Goal: Task Accomplishment & Management: Manage account settings

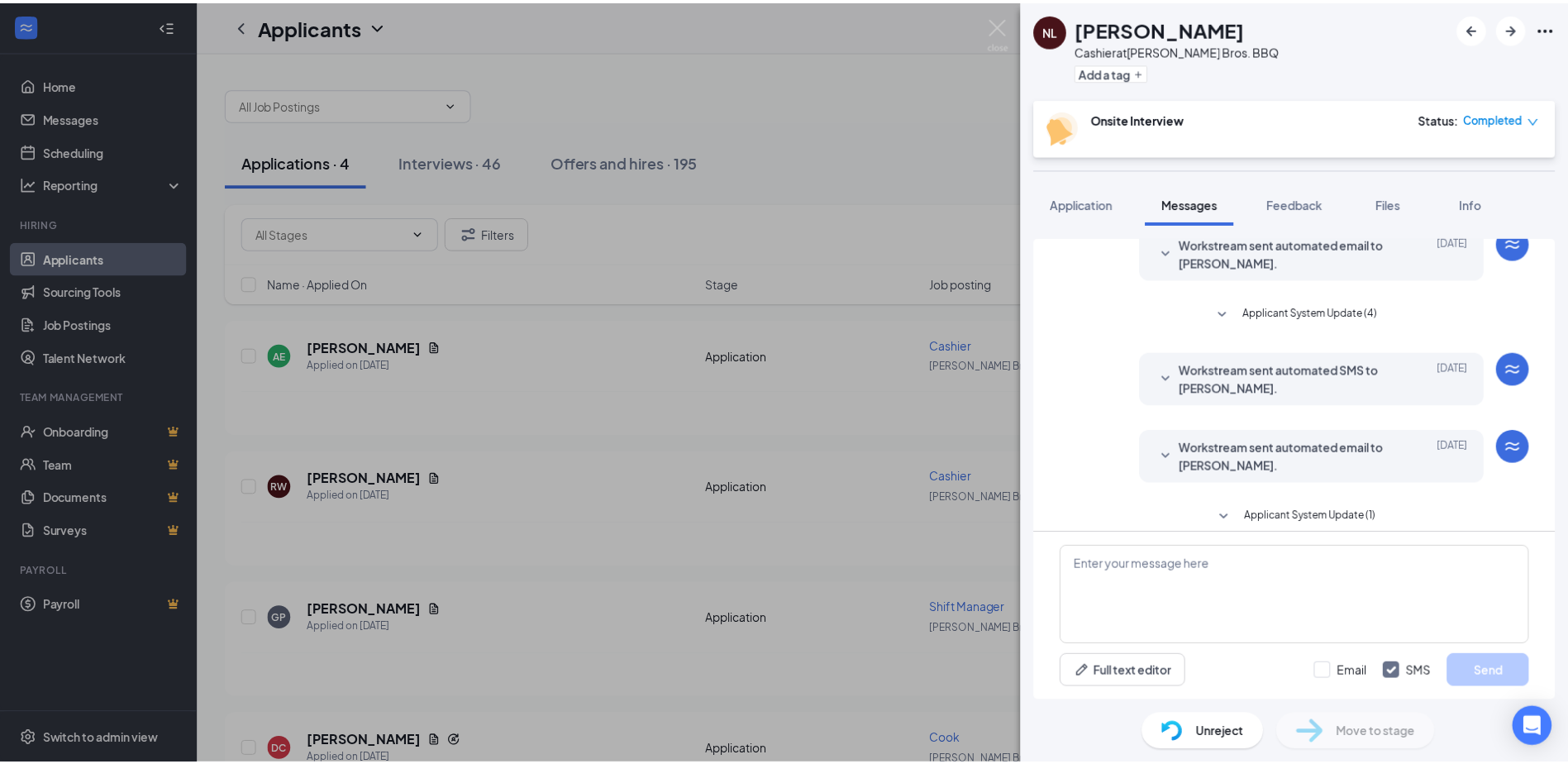
scroll to position [214, 0]
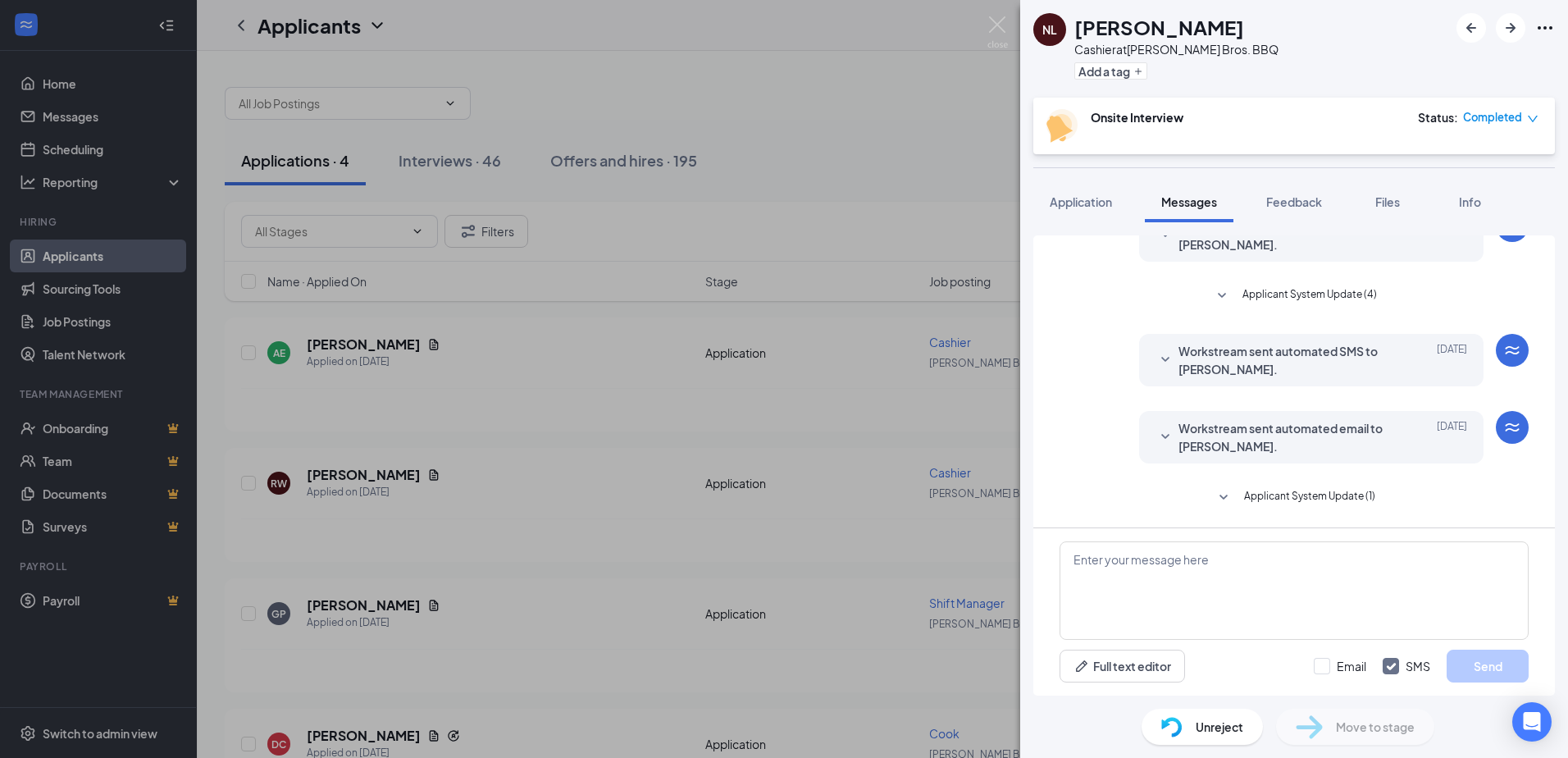
drag, startPoint x: 470, startPoint y: 118, endPoint x: 474, endPoint y: 126, distance: 8.9
click at [472, 119] on div "NL [PERSON_NAME] at [PERSON_NAME] Bros. BBQ Add a tag Onsite Interview Status :…" at bounding box center [784, 379] width 1568 height 758
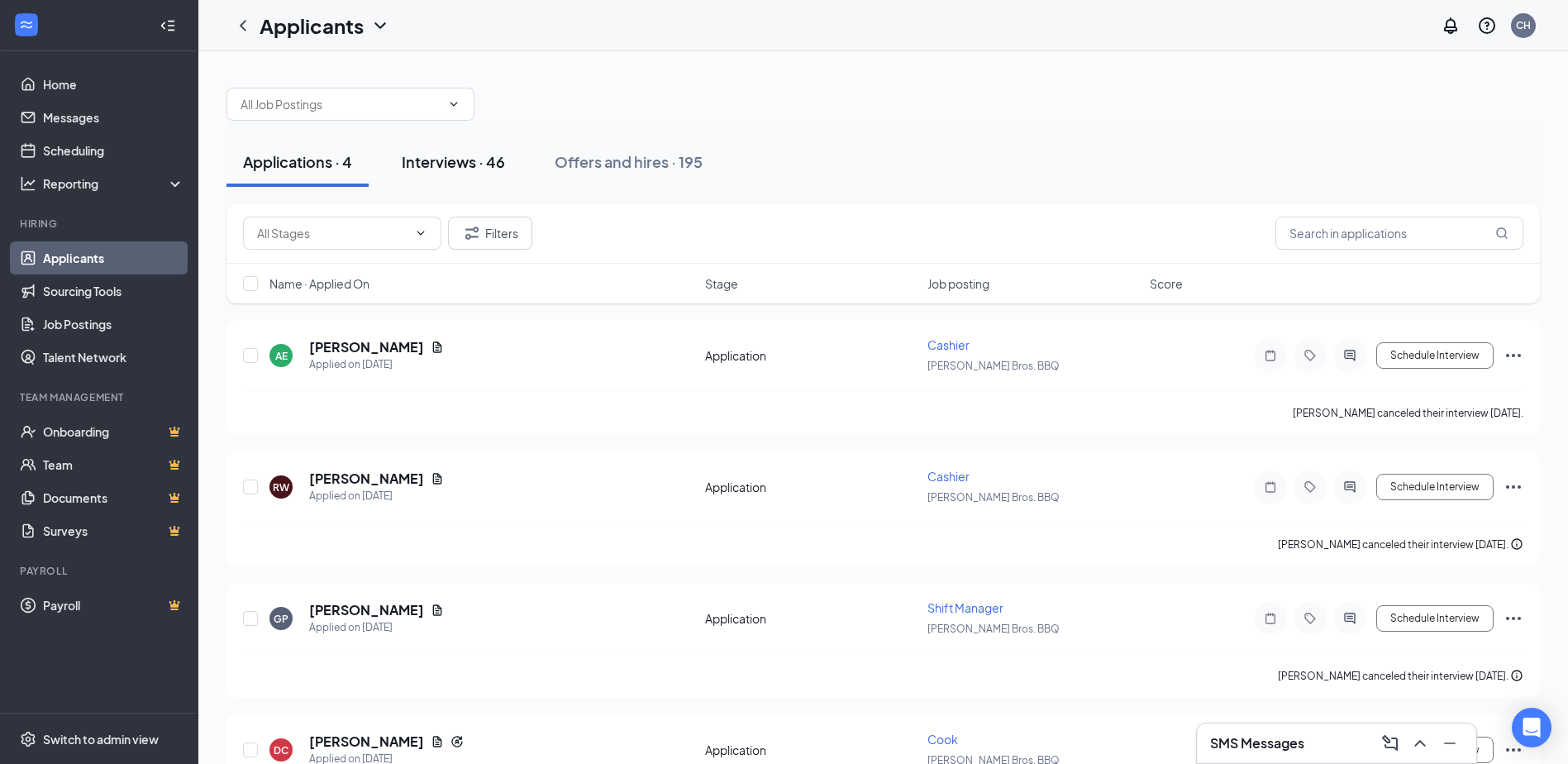
click at [489, 176] on button "Interviews · 46" at bounding box center [453, 162] width 137 height 50
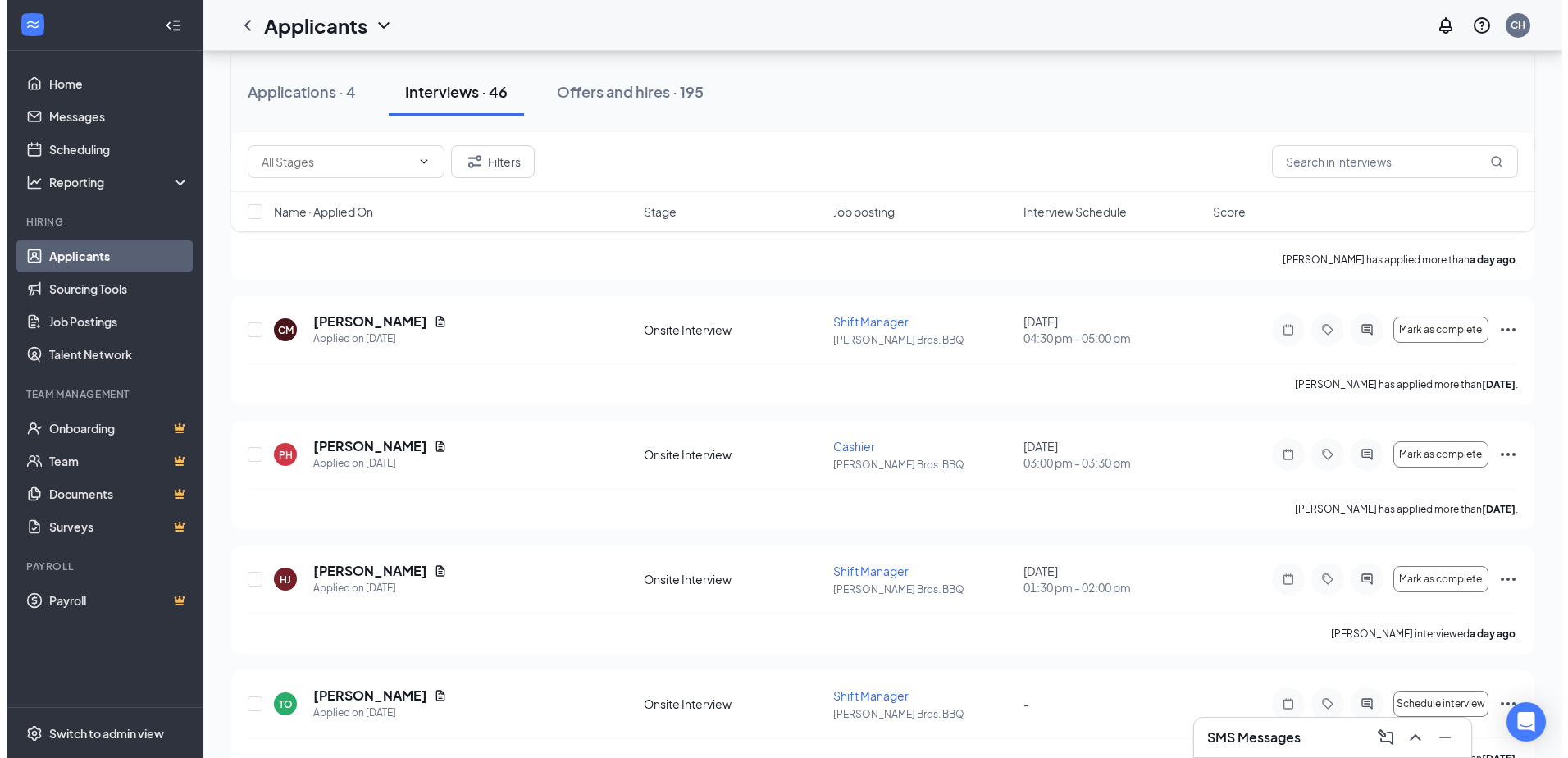
scroll to position [656, 0]
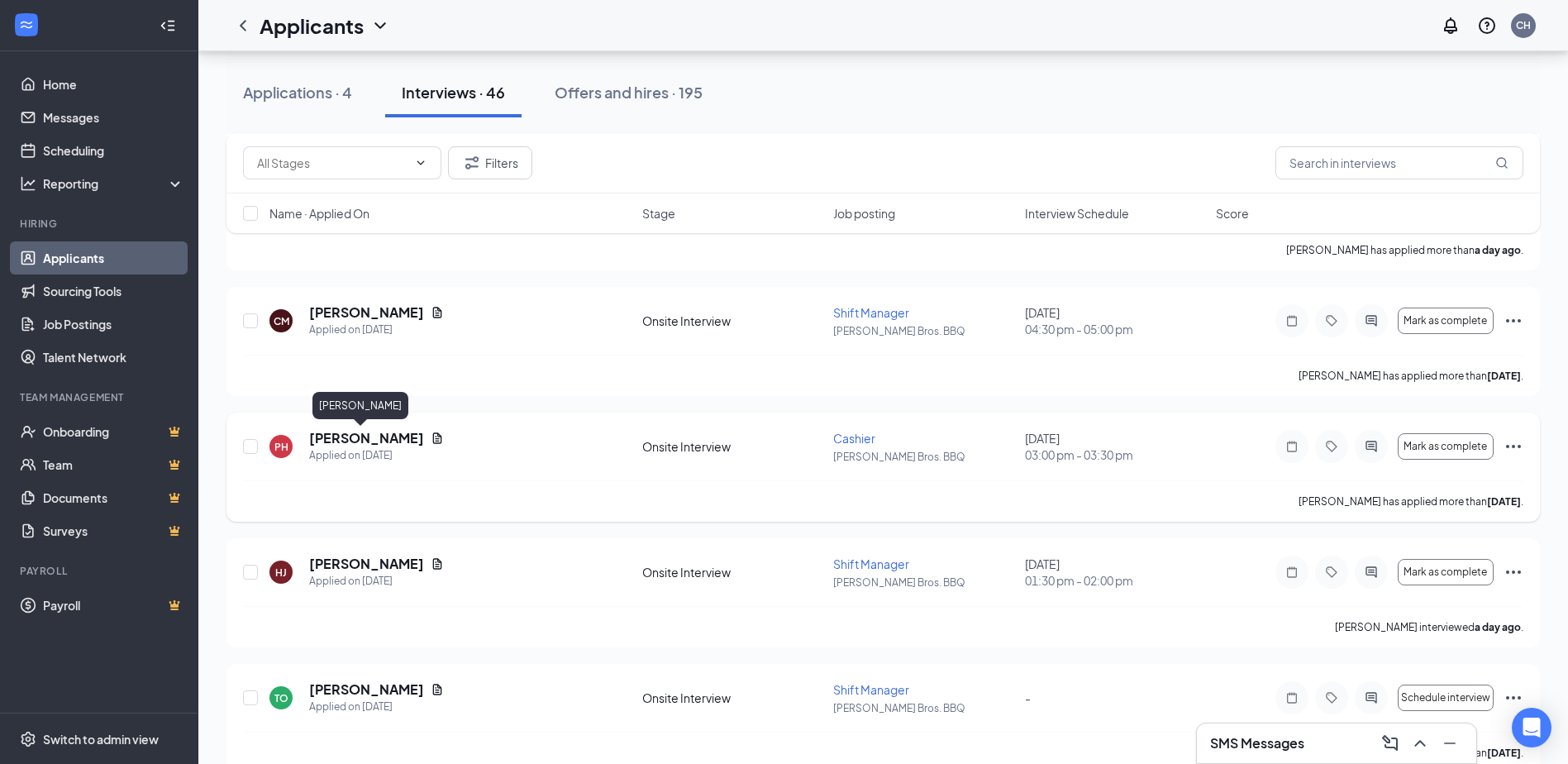
click at [353, 436] on h5 "[PERSON_NAME]" at bounding box center [366, 438] width 115 height 19
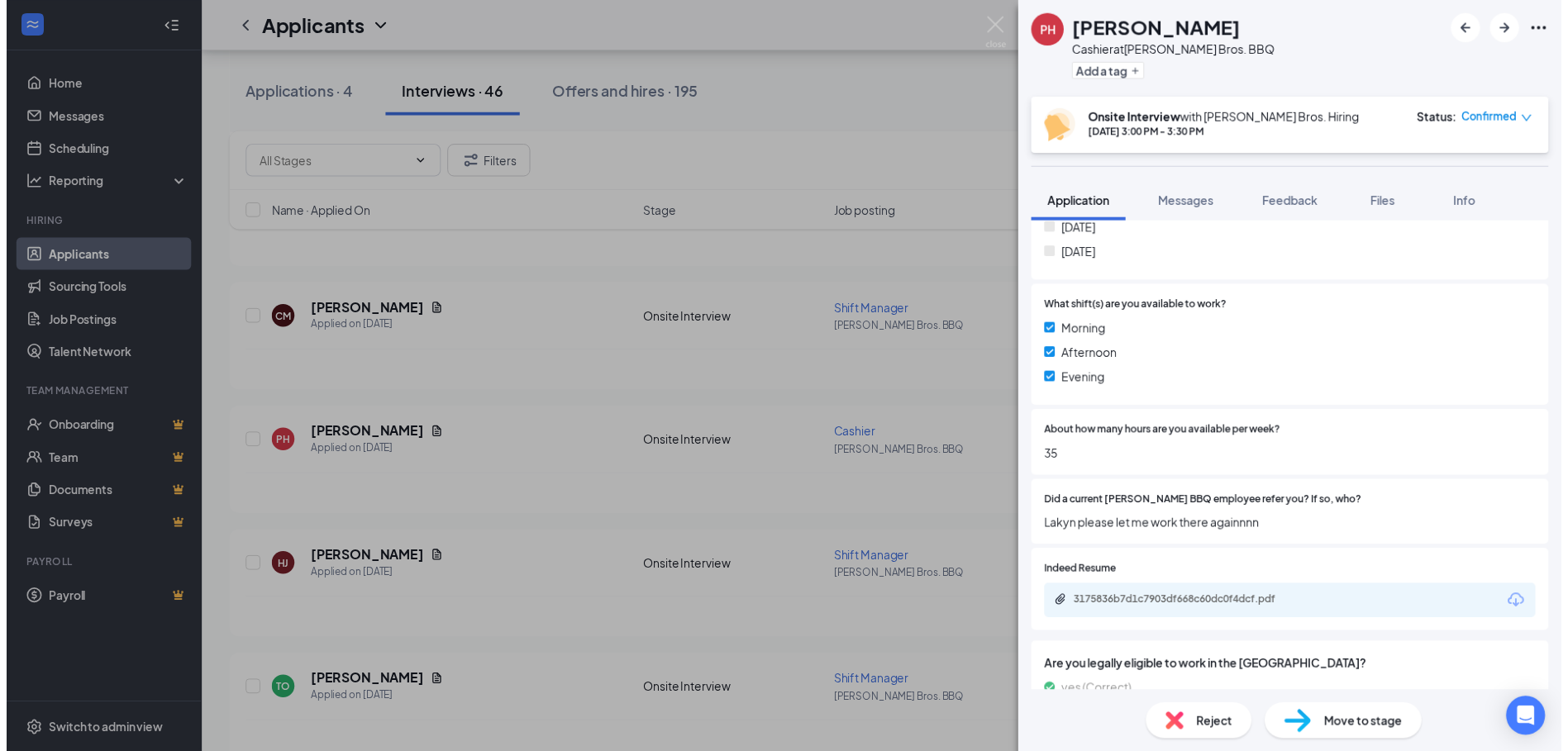
scroll to position [579, 0]
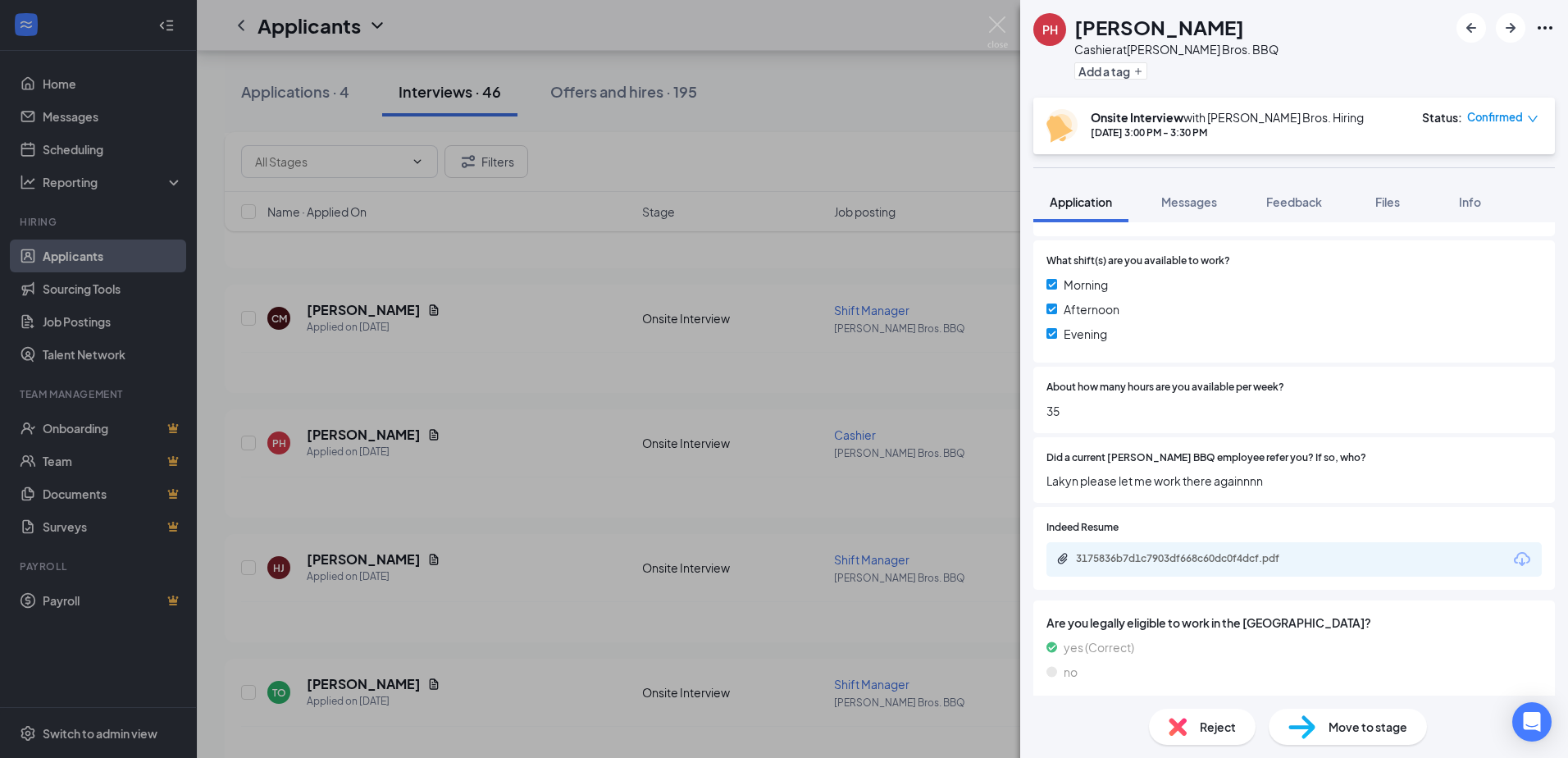
click at [1009, 27] on div "PH [PERSON_NAME] Cashier at [PERSON_NAME] Bros. BBQ Add a tag Onsite Interview …" at bounding box center [784, 379] width 1568 height 758
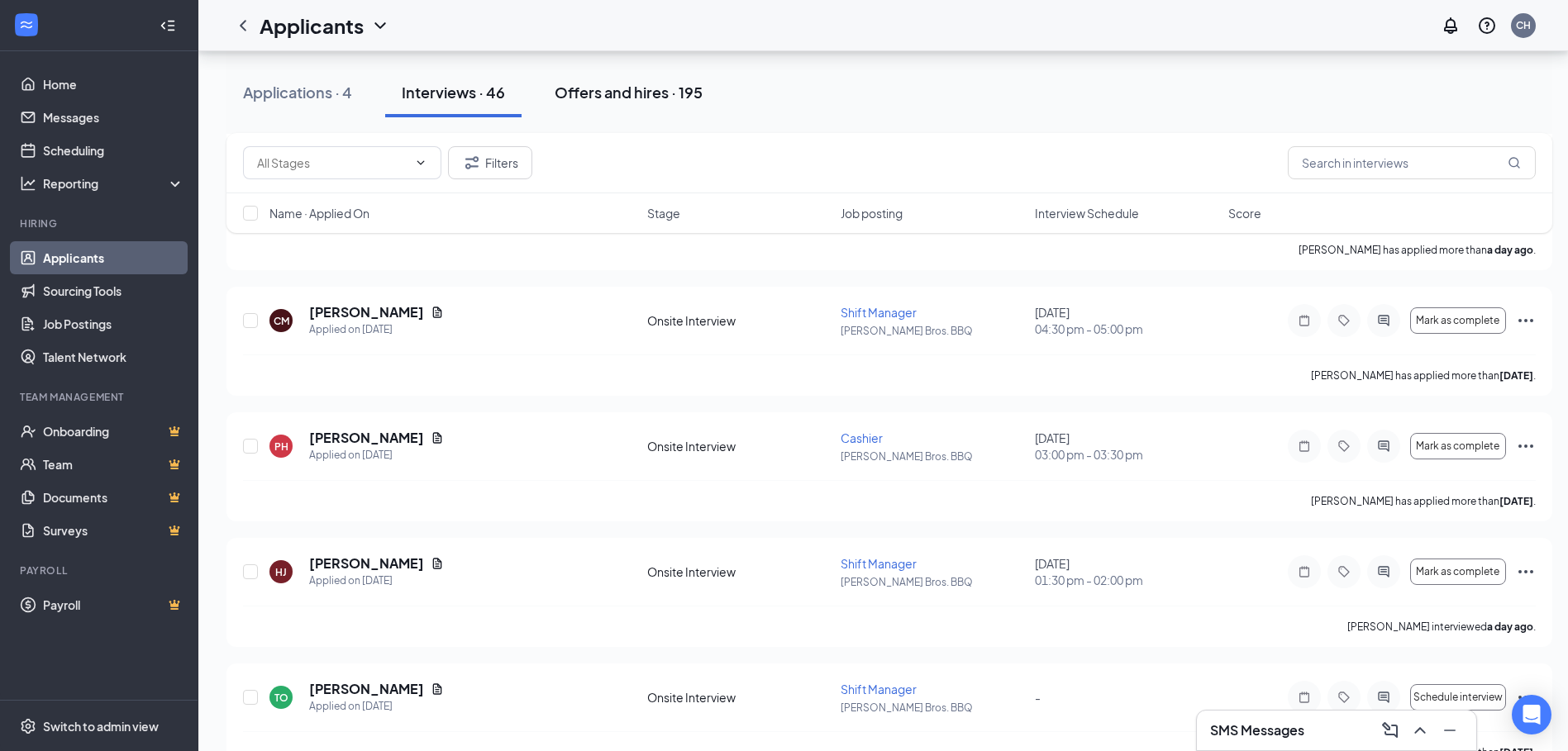
click at [580, 91] on div "Offers and hires · 195" at bounding box center [628, 92] width 148 height 20
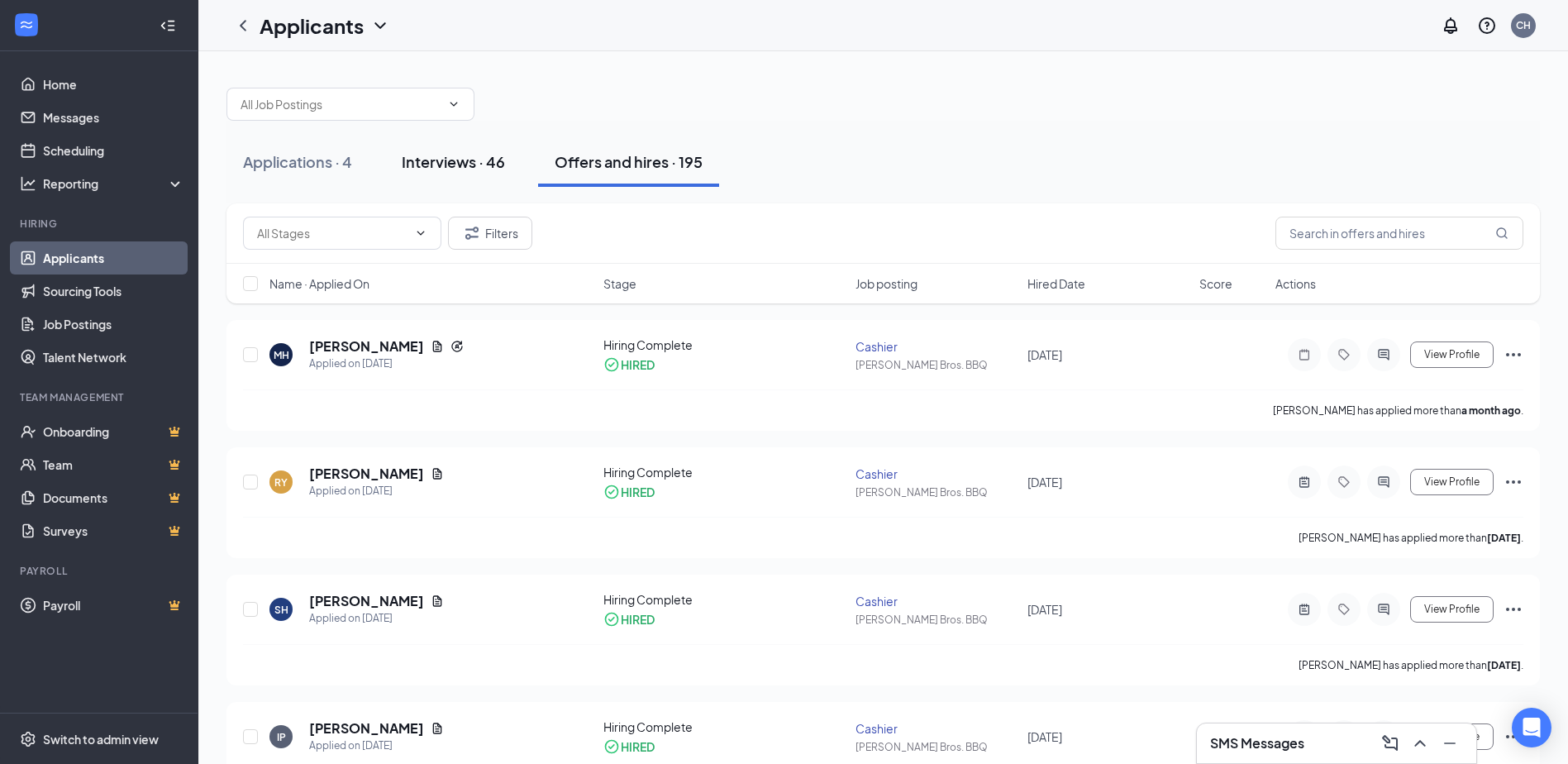
drag, startPoint x: 438, startPoint y: 152, endPoint x: 446, endPoint y: 153, distance: 8.1
click at [435, 152] on div "Interviews · 46" at bounding box center [453, 161] width 103 height 20
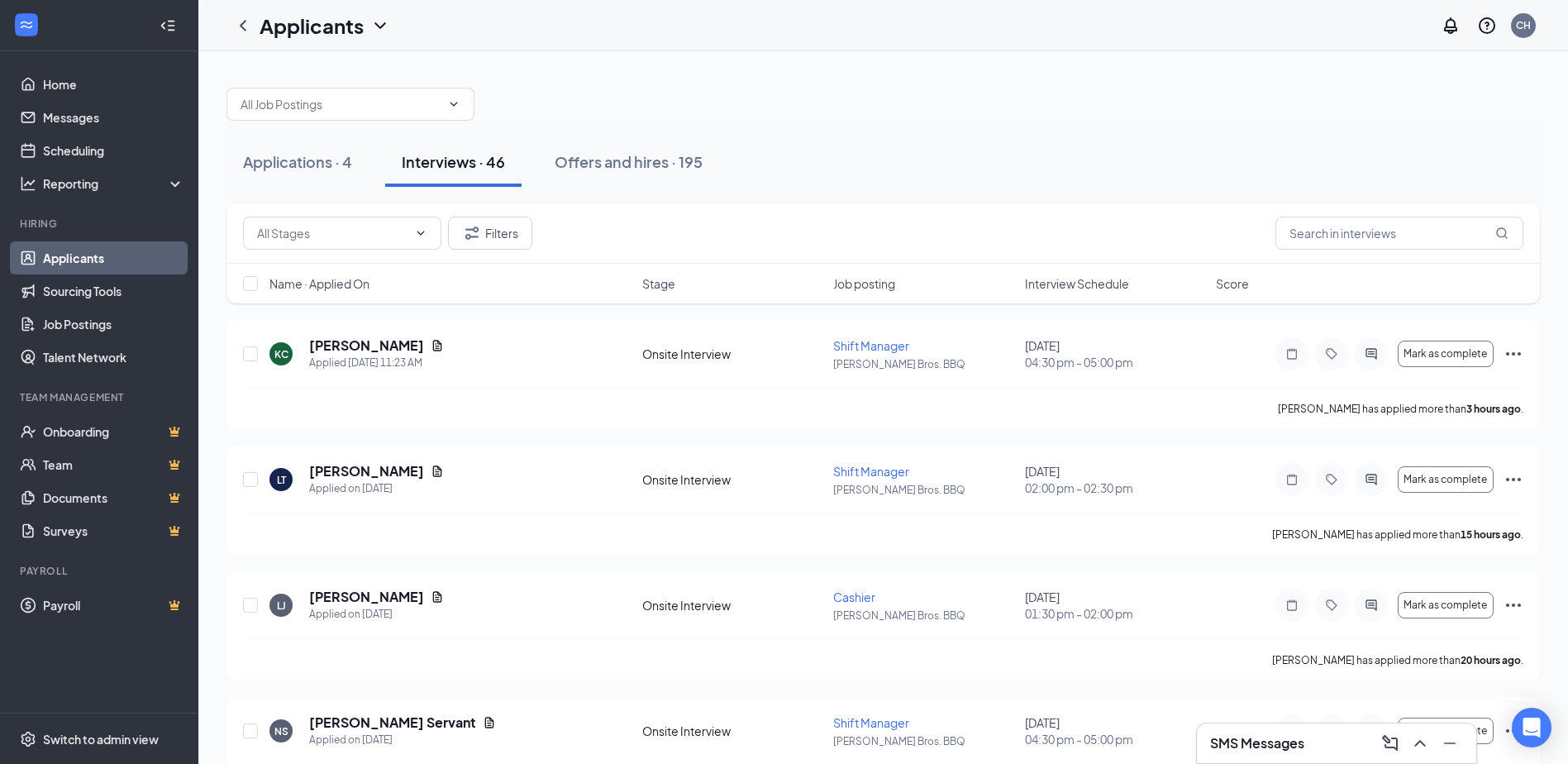
click at [1059, 284] on span "Interview Schedule" at bounding box center [1076, 284] width 104 height 17
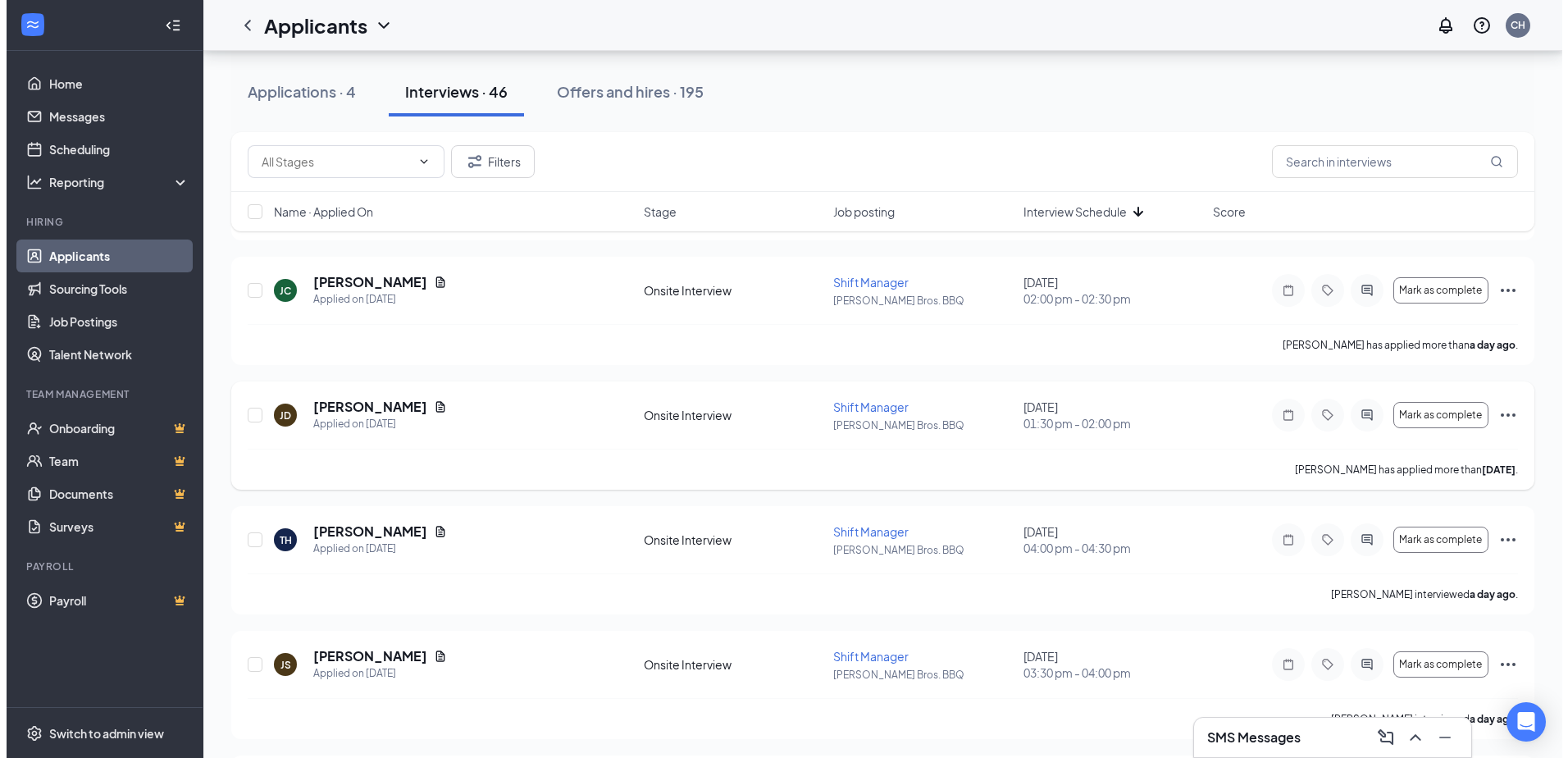
scroll to position [1312, 0]
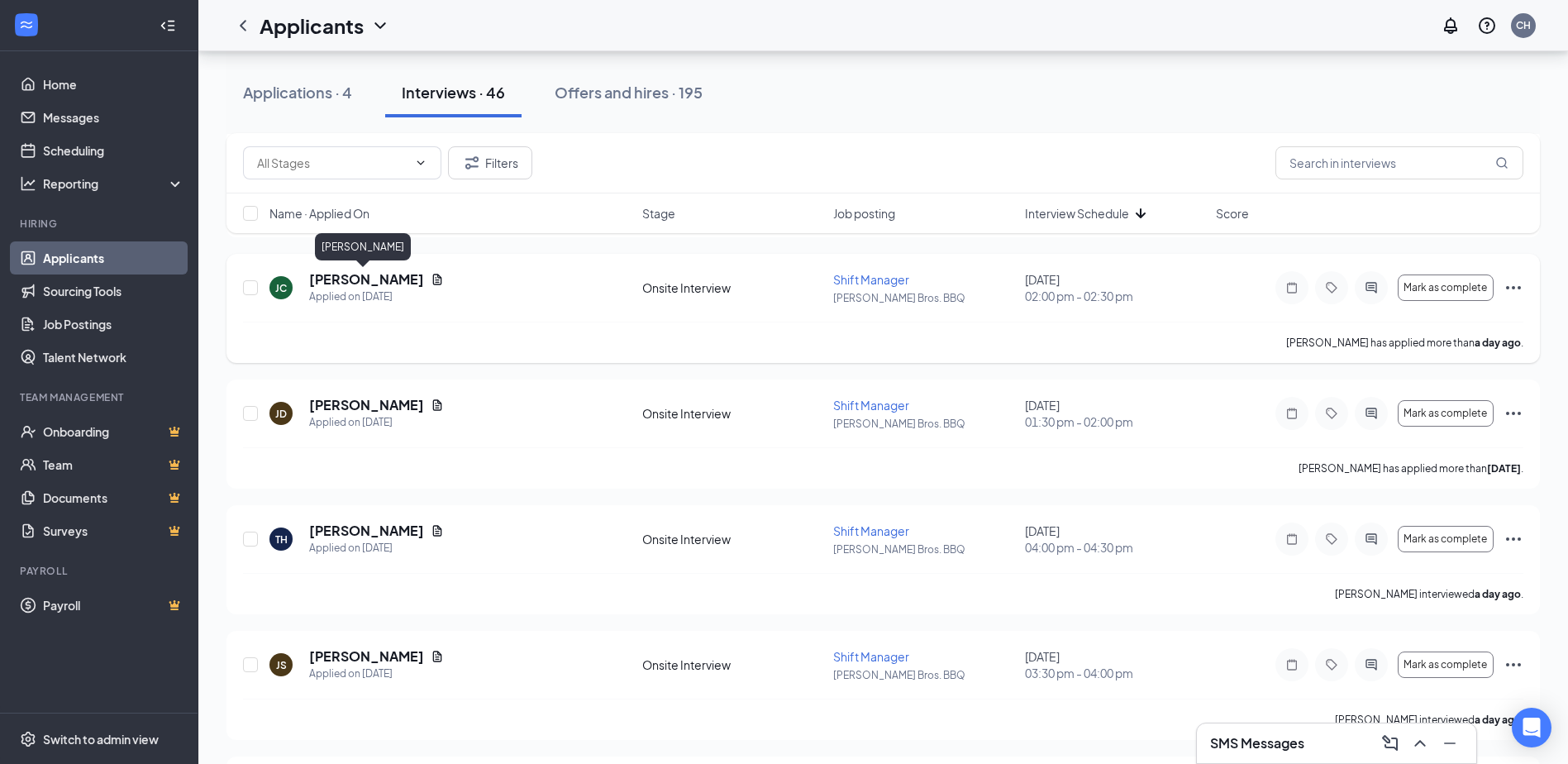
click at [339, 284] on h5 "[PERSON_NAME]" at bounding box center [366, 279] width 115 height 19
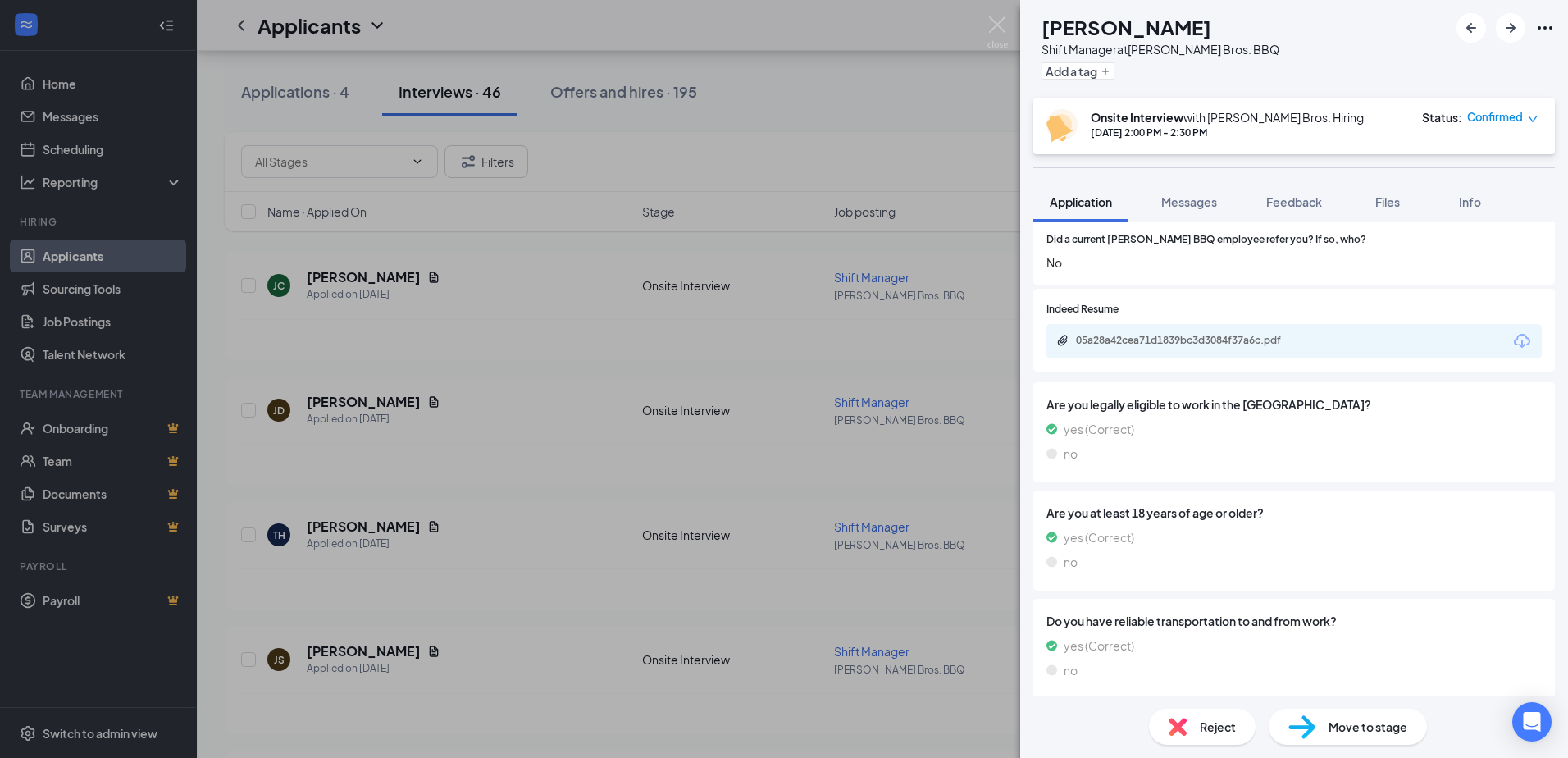
scroll to position [769, 0]
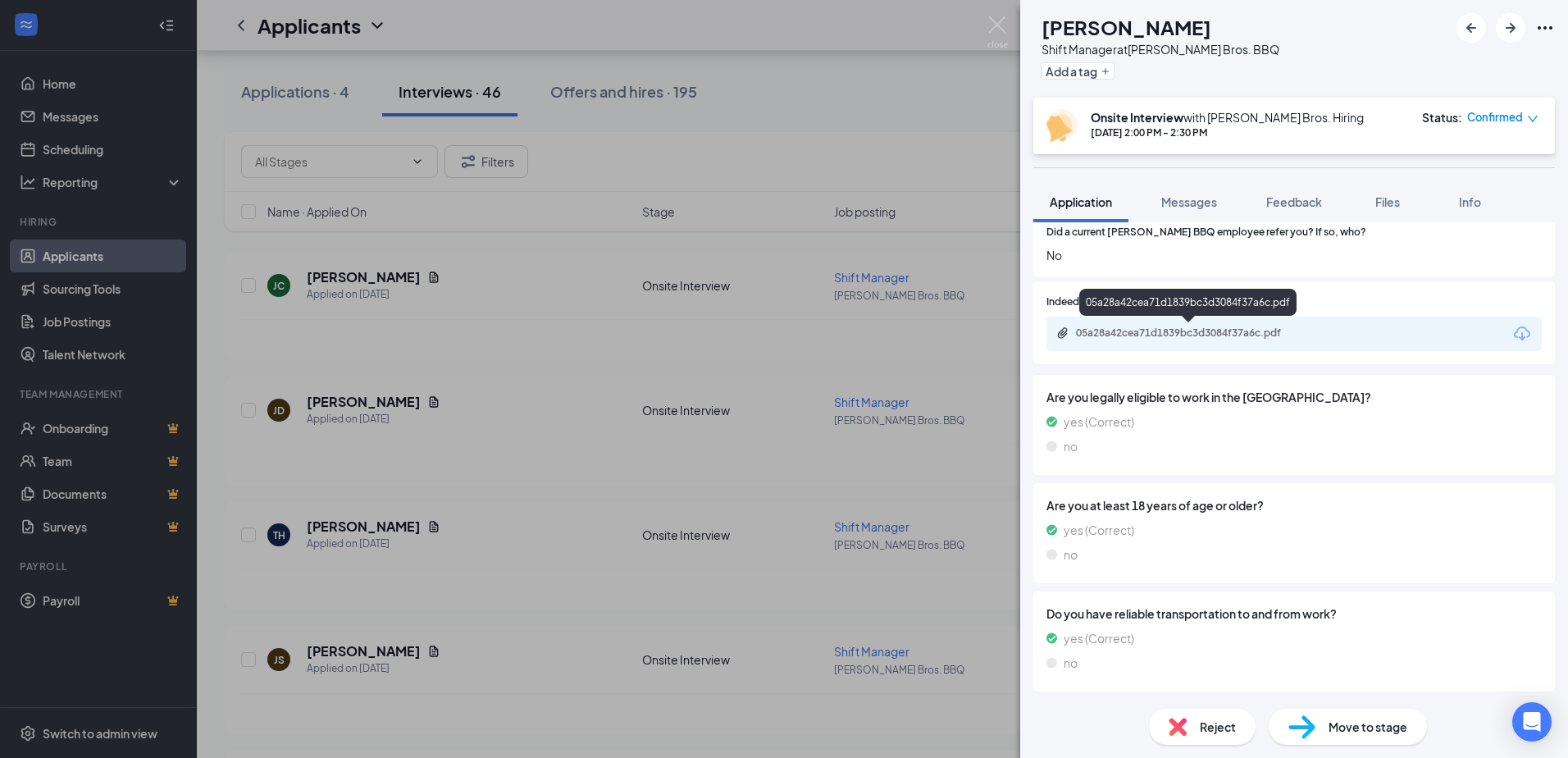
click at [1164, 333] on div "05a28a42cea71d1839bc3d3084f37a6c.pdf" at bounding box center [1191, 333] width 230 height 13
